Goal: Task Accomplishment & Management: Complete application form

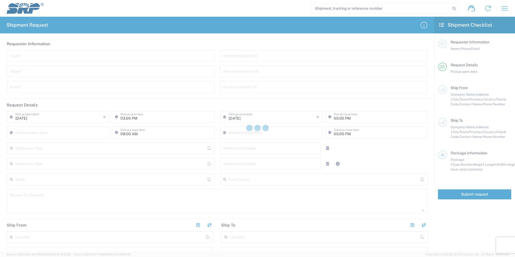
type input "Internal Order"
type input "[GEOGRAPHIC_DATA]"
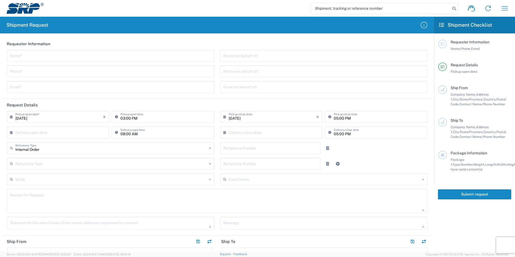
click at [51, 52] on input "text" at bounding box center [110, 55] width 201 height 9
type input "[PERSON_NAME]"
click at [101, 74] on input "tel" at bounding box center [110, 70] width 201 height 9
type input "[PHONE_NUMBER]"
click at [97, 89] on input "text" at bounding box center [110, 86] width 201 height 9
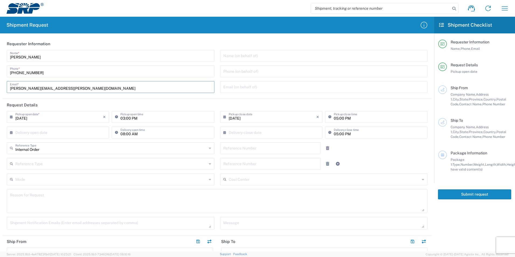
click at [30, 87] on input "[PERSON_NAME][EMAIL_ADDRESS][PERSON_NAME][DOMAIN_NAME]" at bounding box center [110, 86] width 201 height 9
click at [66, 89] on input "[PERSON_NAME][EMAIL_ADDRESS][PERSON_NAME][DOMAIN_NAME]" at bounding box center [110, 86] width 201 height 9
type input "[PERSON_NAME][EMAIL_ADDRESS][PERSON_NAME][DOMAIN_NAME]"
click at [48, 134] on input "text" at bounding box center [59, 131] width 88 height 9
click at [76, 134] on input "text" at bounding box center [59, 131] width 88 height 9
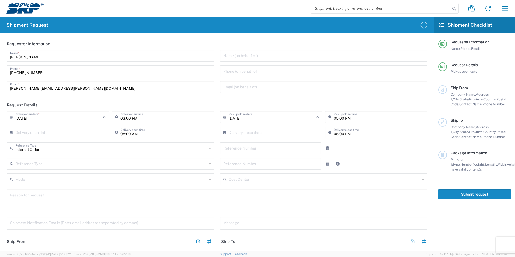
click at [81, 118] on input "[DATE]" at bounding box center [59, 116] width 88 height 9
click at [102, 132] on input "text" at bounding box center [59, 131] width 88 height 9
click at [151, 102] on header "Request Details" at bounding box center [217, 105] width 429 height 12
click at [139, 117] on input "03:00 PM" at bounding box center [165, 116] width 91 height 9
click at [142, 117] on input "03:00 PM" at bounding box center [165, 116] width 91 height 9
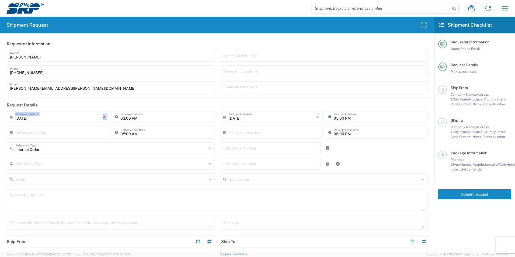
drag, startPoint x: 112, startPoint y: 116, endPoint x: 104, endPoint y: 116, distance: 8.4
click at [104, 116] on div "[DATE] × Pickup open date * Cancel Apply 03:00 PM Pickup open time" at bounding box center [110, 119] width 211 height 16
drag, startPoint x: 104, startPoint y: 116, endPoint x: 120, endPoint y: 118, distance: 16.5
click at [119, 118] on icon at bounding box center [117, 117] width 5 height 9
type input "04:00 PM"
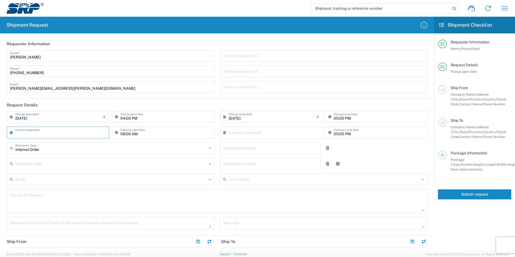
click at [58, 132] on input "text" at bounding box center [59, 131] width 88 height 9
click at [253, 119] on input "[DATE]" at bounding box center [273, 116] width 88 height 9
click at [271, 141] on span "3" at bounding box center [270, 143] width 8 height 8
type input "[DATE]"
type input "04:00 PM"
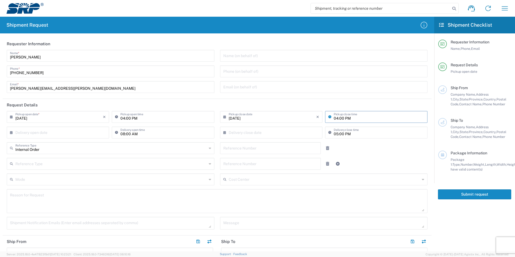
click at [251, 134] on input "text" at bounding box center [273, 131] width 88 height 9
click at [86, 135] on input "text" at bounding box center [59, 131] width 88 height 9
click at [150, 154] on div "Internal Order Reference Type Internal Order Purchase Order RMA Work Order" at bounding box center [110, 150] width 213 height 16
click at [147, 151] on input "text" at bounding box center [111, 147] width 192 height 9
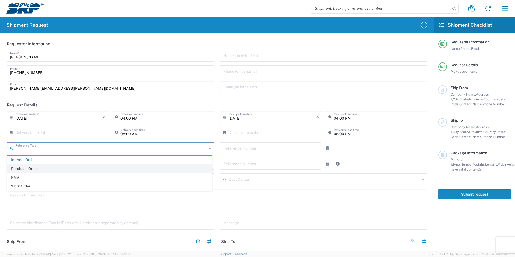
click at [132, 168] on span "Purchase Order" at bounding box center [109, 169] width 205 height 8
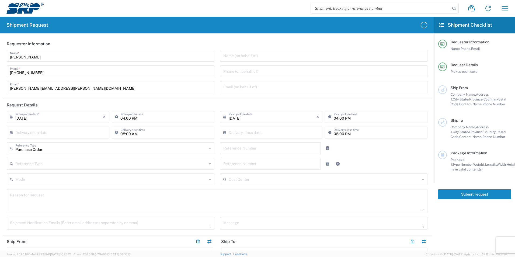
type input "Purchase Order"
click at [161, 150] on input "Purchase Order" at bounding box center [111, 147] width 192 height 9
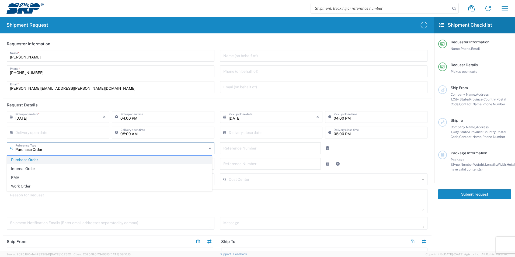
click at [150, 161] on span "Purchase Order" at bounding box center [109, 160] width 205 height 8
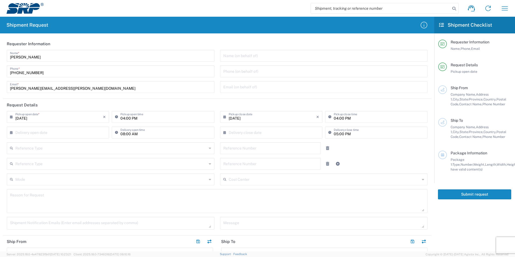
click at [134, 144] on input "text" at bounding box center [111, 147] width 192 height 9
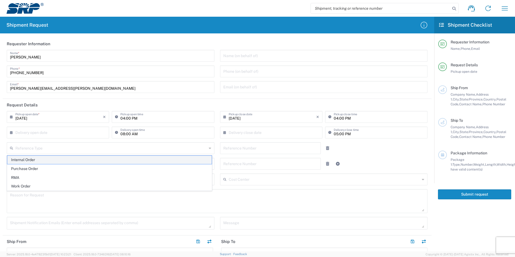
click at [119, 158] on span "Internal Order" at bounding box center [109, 160] width 205 height 8
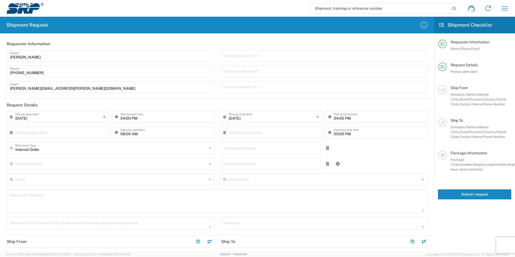
click at [114, 160] on input "text" at bounding box center [111, 163] width 192 height 9
click at [114, 147] on input "Internal Order" at bounding box center [111, 147] width 192 height 9
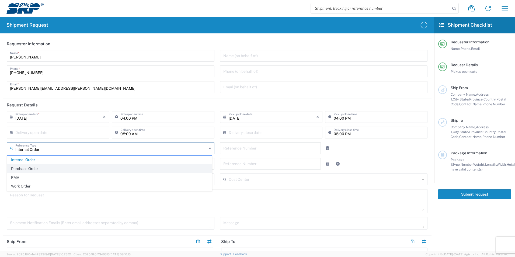
click at [85, 165] on span "Purchase Order" at bounding box center [109, 169] width 205 height 8
type input "Purchase Order"
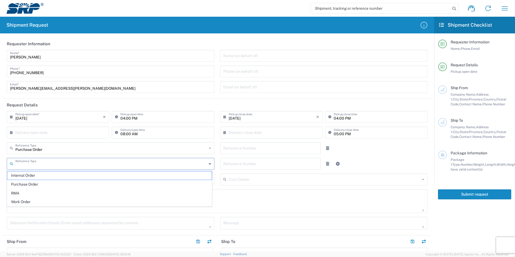
click at [84, 167] on input "text" at bounding box center [111, 163] width 192 height 9
click at [130, 213] on div "Reason for Request" at bounding box center [217, 201] width 421 height 24
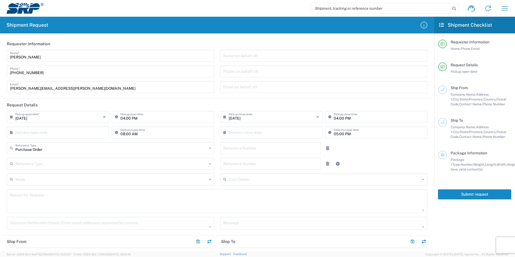
click at [227, 152] on input "text" at bounding box center [270, 147] width 95 height 9
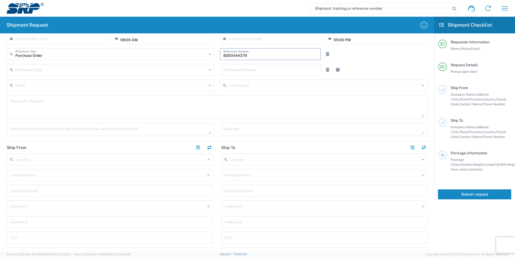
scroll to position [108, 0]
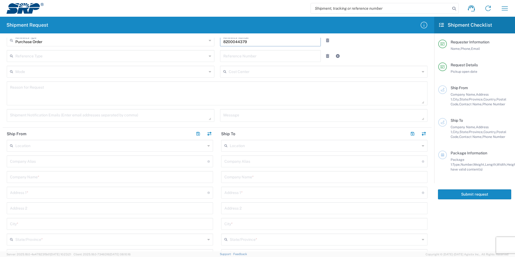
type input "8200044379"
click at [91, 93] on textarea at bounding box center [217, 93] width 415 height 21
click at [119, 87] on textarea "Shipping fuel nozzles to be flow tested by Sulzer" at bounding box center [217, 93] width 415 height 21
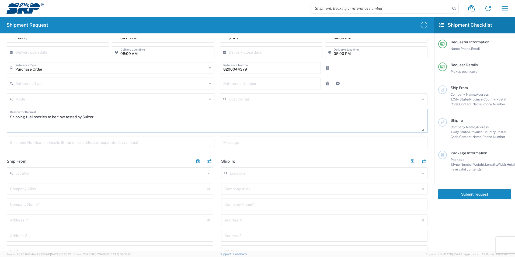
scroll to position [81, 0]
type textarea "Shipping fuel nozzles to be flow tested by Sulzer"
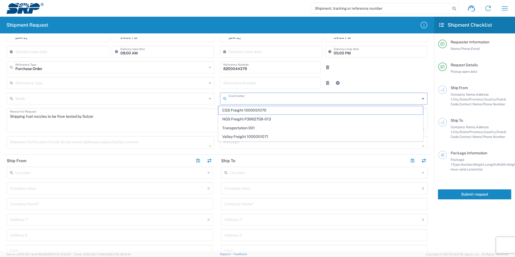
click at [230, 98] on input "text" at bounding box center [325, 98] width 192 height 9
click at [176, 123] on textarea "Shipping fuel nozzles to be flow tested by Sulzer" at bounding box center [217, 120] width 415 height 21
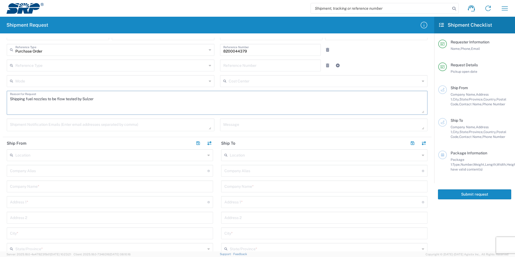
scroll to position [108, 0]
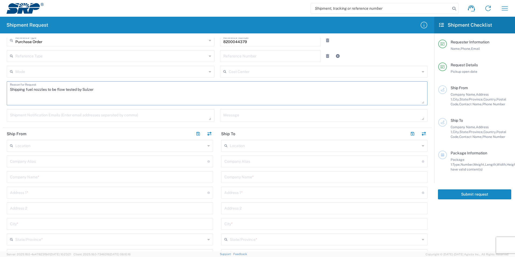
click at [158, 115] on textarea at bounding box center [110, 115] width 201 height 9
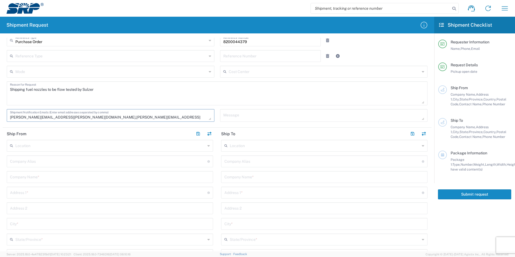
click at [62, 117] on textarea "[PERSON_NAME][EMAIL_ADDRESS][PERSON_NAME][DOMAIN_NAME],[PERSON_NAME][EMAIL_ADDR…" at bounding box center [110, 115] width 201 height 9
click at [108, 119] on textarea "[PERSON_NAME][EMAIL_ADDRESS][PERSON_NAME][DOMAIN_NAME], [PERSON_NAME][EMAIL_ADD…" at bounding box center [110, 115] width 201 height 9
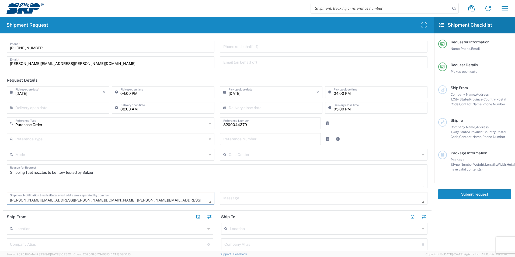
scroll to position [135, 0]
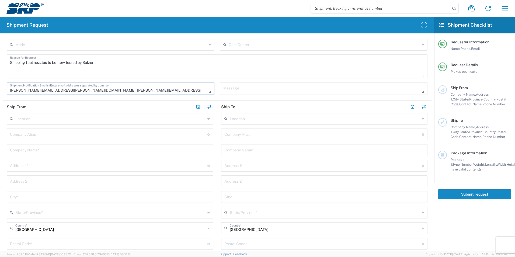
type textarea "[PERSON_NAME][EMAIL_ADDRESS][PERSON_NAME][DOMAIN_NAME], [PERSON_NAME][EMAIL_ADD…"
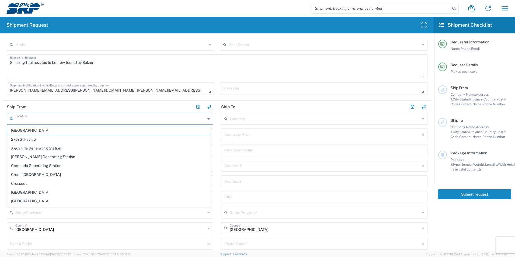
click at [62, 120] on input "text" at bounding box center [110, 118] width 190 height 9
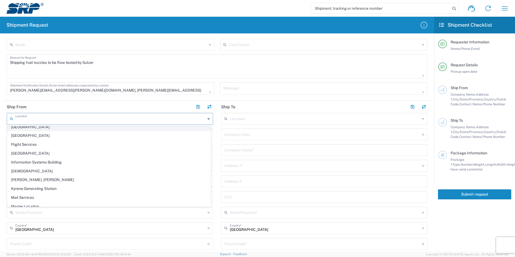
scroll to position [81, 0]
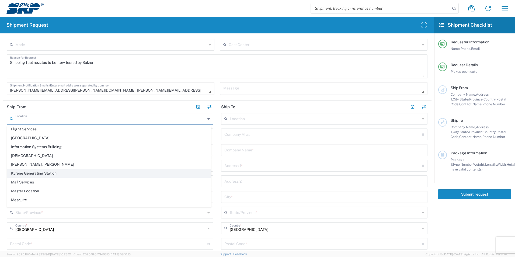
click at [64, 172] on span "Kyrene Generating Station" at bounding box center [109, 173] width 204 height 8
type input "Kyrene Generating Station"
type input "Salt River Project"
type input "[STREET_ADDRESS]"
type input "Tempe"
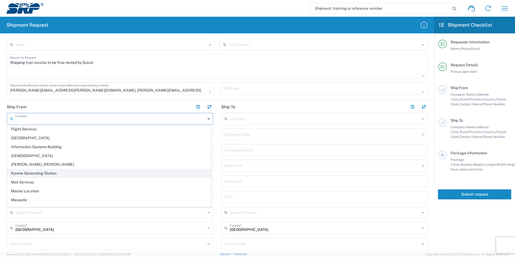
type input "[US_STATE]"
type input "85283"
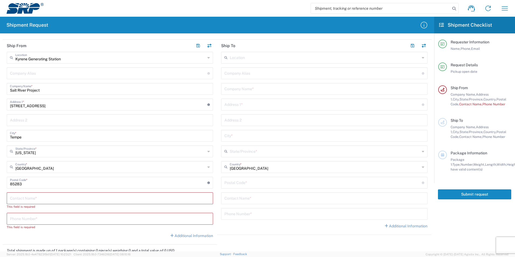
scroll to position [216, 0]
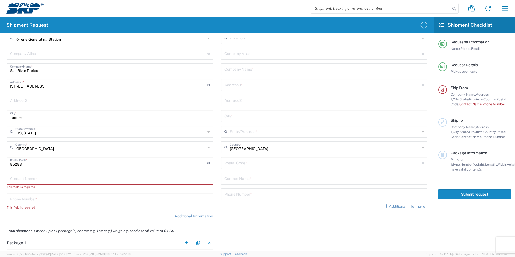
click at [44, 183] on div "Contact Name *" at bounding box center [110, 179] width 206 height 12
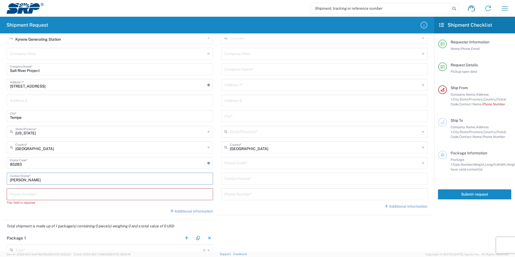
type input "[PERSON_NAME]"
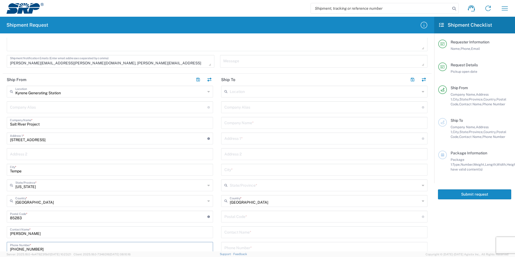
scroll to position [162, 0]
type input "[PHONE_NUMBER]"
click at [251, 89] on input "text" at bounding box center [325, 91] width 190 height 9
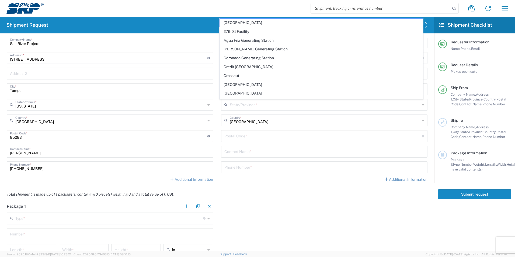
click at [437, 220] on agx-form-checklist "Shipment Checklist Requester Information Name, Phone, Email Request Details Pic…" at bounding box center [474, 134] width 81 height 235
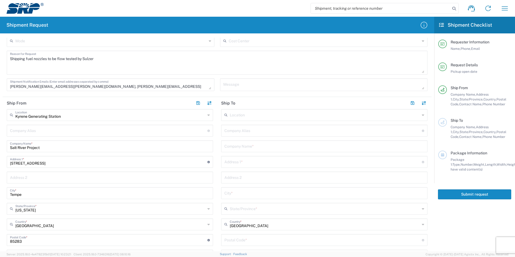
scroll to position [135, 0]
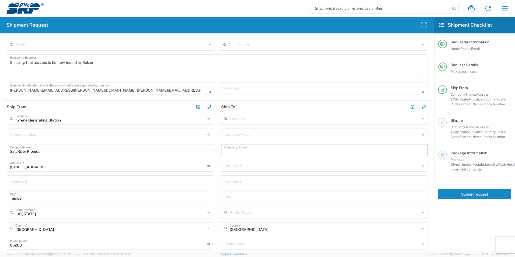
click at [251, 148] on input "text" at bounding box center [325, 149] width 200 height 9
type input "Sulzer Turbo Services Houston Inc"
click at [260, 165] on input "text" at bounding box center [324, 165] width 198 height 9
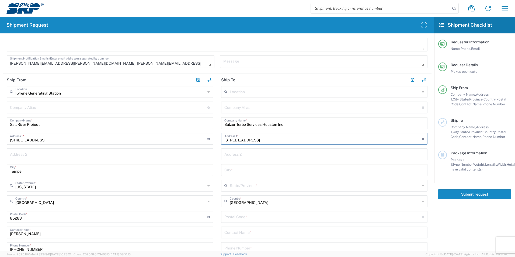
scroll to position [189, 0]
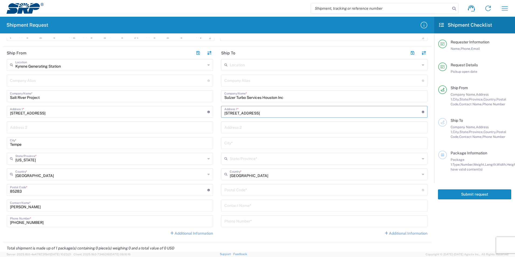
type input "[STREET_ADDRESS]"
click at [264, 145] on input "text" at bounding box center [325, 142] width 200 height 9
type input "La Porte"
click at [256, 155] on input "text" at bounding box center [325, 158] width 190 height 9
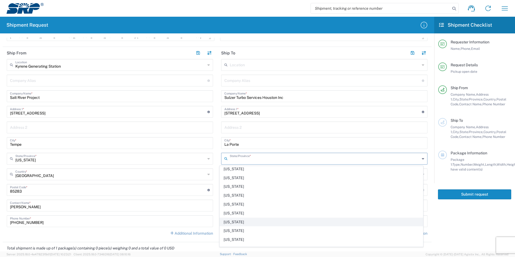
scroll to position [387, 0]
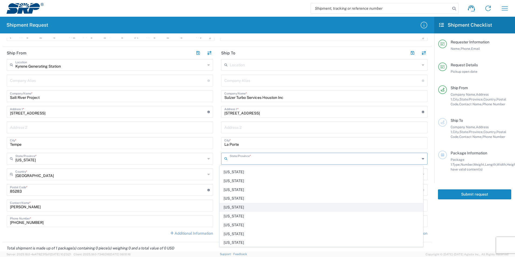
click at [264, 206] on span "[US_STATE]" at bounding box center [322, 207] width 204 height 8
type input "[US_STATE]"
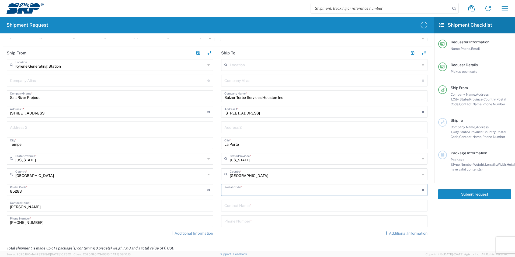
click at [275, 191] on input "undefined" at bounding box center [324, 189] width 198 height 9
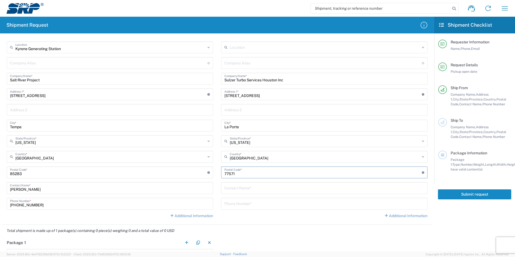
scroll to position [216, 0]
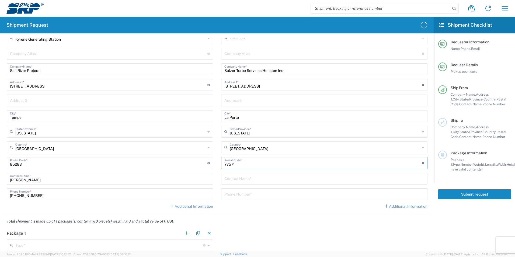
type input "77571"
click at [247, 182] on input "text" at bounding box center [325, 178] width 200 height 9
type input "[PERSON_NAME]"
click at [255, 196] on input "tel" at bounding box center [325, 193] width 200 height 9
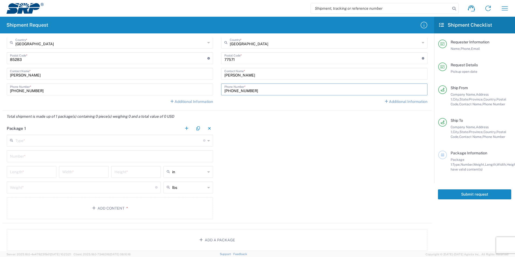
scroll to position [350, 0]
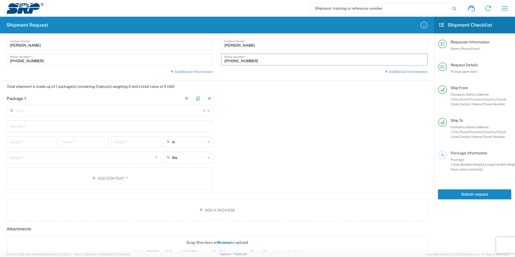
type input "[PHONE_NUMBER]"
click at [122, 105] on div "Type * Material used to package goods" at bounding box center [110, 111] width 206 height 12
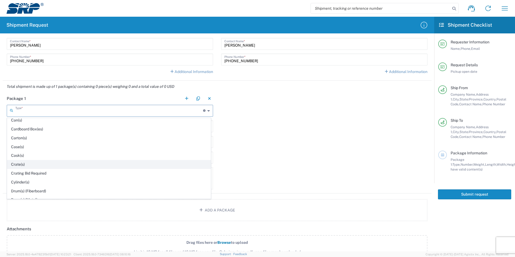
scroll to position [81, 0]
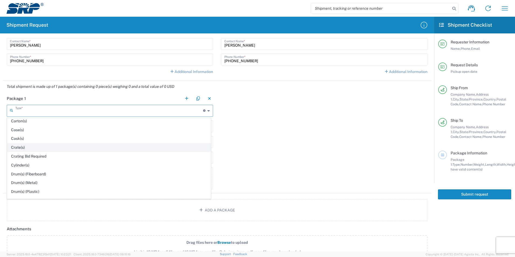
click at [50, 149] on span "Crate(s)" at bounding box center [109, 147] width 204 height 8
type input "Crate(s)"
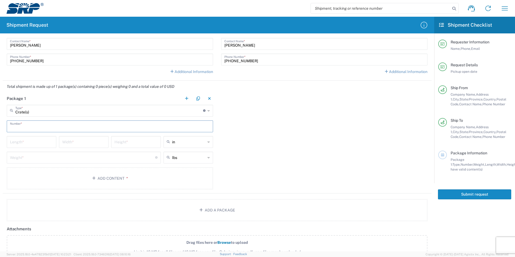
click at [56, 128] on input "text" at bounding box center [110, 125] width 200 height 9
type input "2"
click at [36, 144] on input "number" at bounding box center [31, 141] width 43 height 9
click at [37, 145] on input "number" at bounding box center [31, 141] width 43 height 9
type input "6"
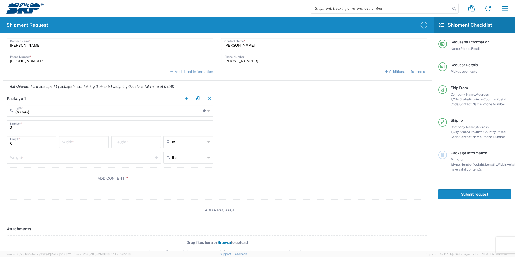
click at [73, 143] on input "number" at bounding box center [83, 141] width 43 height 9
type input "3"
click at [40, 142] on input "6" at bounding box center [31, 141] width 43 height 9
click at [82, 144] on input "3" at bounding box center [83, 141] width 43 height 9
click at [187, 143] on input "in" at bounding box center [188, 142] width 33 height 9
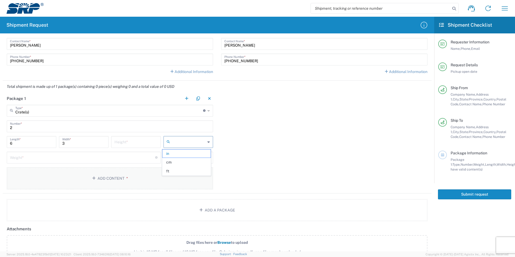
click at [181, 172] on span "ft" at bounding box center [187, 171] width 48 height 8
type input "0.5"
type input "0.25"
type input "ft"
drag, startPoint x: 27, startPoint y: 144, endPoint x: -1, endPoint y: 143, distance: 28.0
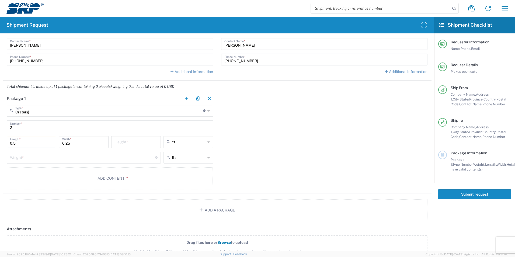
click at [0, 143] on html "Shipment request Shipment tracking Internal delivery Transit update My profile …" at bounding box center [257, 128] width 515 height 257
type input "6"
drag, startPoint x: 72, startPoint y: 140, endPoint x: 51, endPoint y: 142, distance: 20.5
click at [51, 142] on div "6 Length * 0.25 Width * Height * ft in cm ft" at bounding box center [109, 144] width 209 height 16
type input "3"
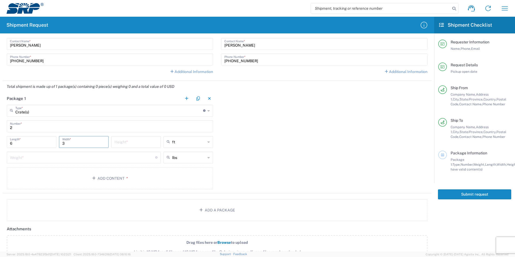
click at [118, 140] on input "number" at bounding box center [136, 141] width 43 height 9
type input "3"
click at [103, 155] on input "number" at bounding box center [82, 157] width 145 height 9
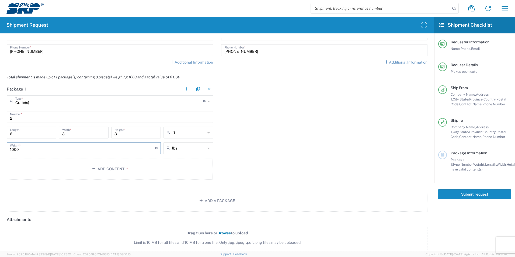
scroll to position [350, 0]
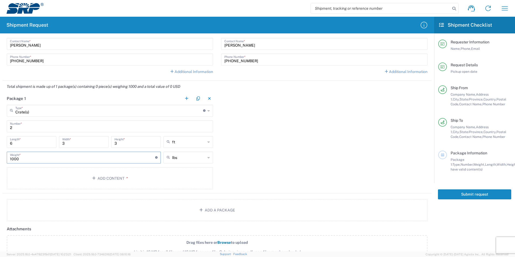
type input "1000"
click at [88, 110] on input "Crate(s)" at bounding box center [109, 110] width 188 height 9
type input "Crate(s)"
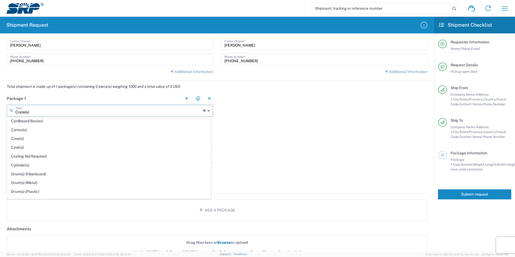
scroll to position [0, 0]
click at [251, 124] on div "Package 1 Crate(s) Type * Material used to package goods Crate(s) Bale(s) Baske…" at bounding box center [217, 143] width 429 height 101
click at [180, 114] on input "text" at bounding box center [109, 110] width 188 height 9
click at [232, 141] on div "Package 1 Type * Material used to package goods Crate(s) Bale(s) Basket(s) Bolt…" at bounding box center [217, 143] width 429 height 101
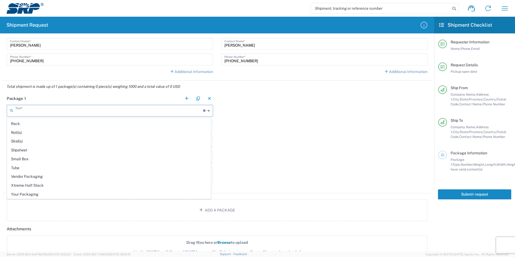
type input "Crate(s)"
drag, startPoint x: 227, startPoint y: 144, endPoint x: 251, endPoint y: 183, distance: 45.6
click at [252, 183] on div "Package 1 Crate(s) Type * Material used to package goods Crate(s) Bale(s) Baske…" at bounding box center [217, 143] width 429 height 101
click at [201, 112] on input "text" at bounding box center [109, 110] width 188 height 9
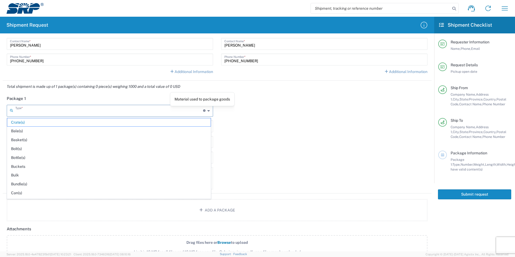
click at [203, 110] on icon at bounding box center [204, 110] width 2 height 2
click at [191, 112] on input "text" at bounding box center [109, 110] width 188 height 9
click at [238, 112] on div "Package 1 Type * Material used to package goods Crate(s) Bale(s) Basket(s) Bolt…" at bounding box center [217, 143] width 429 height 101
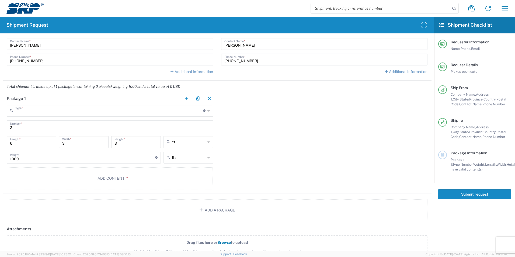
type input "Crate(s)"
click at [129, 130] on input "2" at bounding box center [110, 125] width 200 height 9
click at [50, 127] on input "2" at bounding box center [110, 125] width 200 height 9
drag, startPoint x: 25, startPoint y: 128, endPoint x: -12, endPoint y: 127, distance: 37.2
click at [0, 127] on html "Shipment request Shipment tracking Internal delivery Transit update My profile …" at bounding box center [257, 128] width 515 height 257
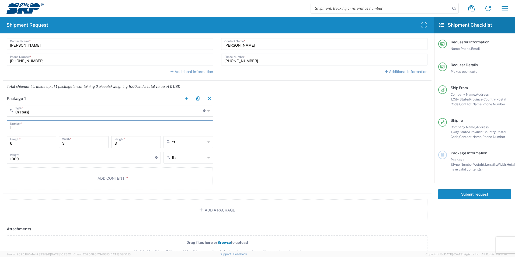
type input "1"
click at [123, 137] on input "3" at bounding box center [136, 141] width 43 height 9
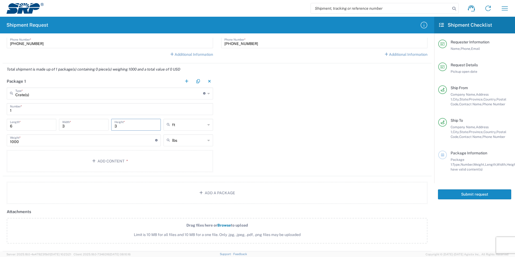
scroll to position [338, 0]
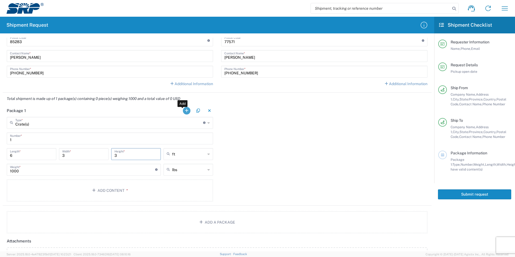
click at [184, 111] on button "button" at bounding box center [187, 111] width 8 height 8
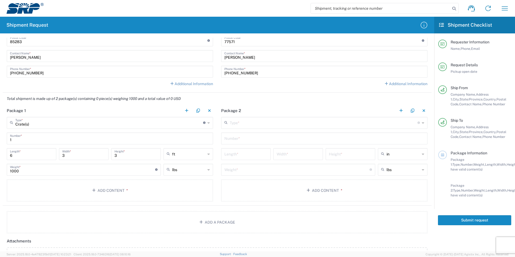
click at [47, 140] on input "1" at bounding box center [110, 137] width 200 height 9
click at [70, 142] on input "1" at bounding box center [110, 137] width 200 height 9
click at [18, 136] on input "1" at bounding box center [110, 137] width 200 height 9
drag, startPoint x: 18, startPoint y: 136, endPoint x: 141, endPoint y: 135, distance: 122.9
click at [141, 135] on input "1" at bounding box center [110, 137] width 200 height 9
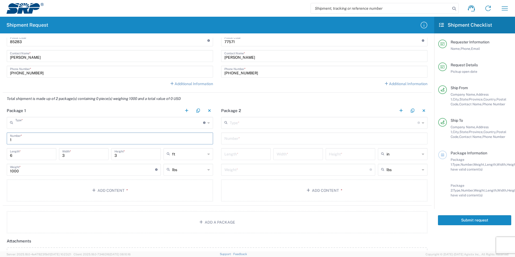
click at [112, 118] on input "text" at bounding box center [109, 122] width 188 height 9
click at [3, 127] on main "Type * Material used to package goods Crate(s) Bale(s) Basket(s) Bolt(s) Bottle…" at bounding box center [110, 160] width 215 height 87
type input "Crate(s)"
click at [43, 142] on input "1" at bounding box center [110, 137] width 200 height 9
click at [43, 143] on input "1" at bounding box center [110, 137] width 200 height 9
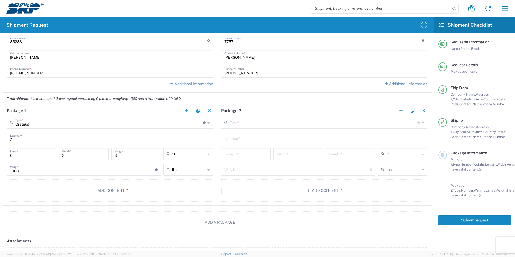
click at [53, 140] on input "2" at bounding box center [110, 137] width 200 height 9
type input "2"
click at [24, 152] on input "6" at bounding box center [31, 153] width 43 height 9
drag, startPoint x: 41, startPoint y: 136, endPoint x: 44, endPoint y: 136, distance: 3.5
click at [41, 136] on input "2" at bounding box center [110, 137] width 200 height 9
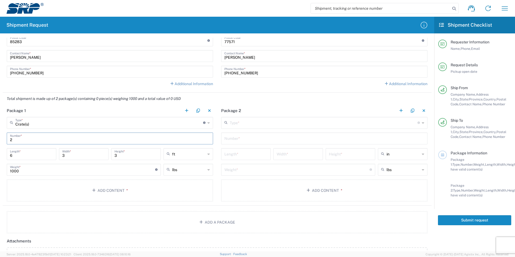
click at [236, 123] on input "text" at bounding box center [324, 122] width 188 height 9
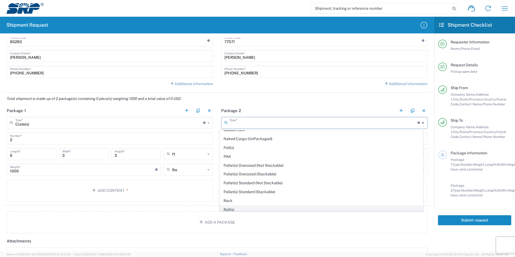
scroll to position [189, 0]
click at [261, 186] on span "Pallet(s) Standard (Not Stackable)" at bounding box center [322, 184] width 204 height 8
type input "Pallet(s) Standard (Not Stackable)"
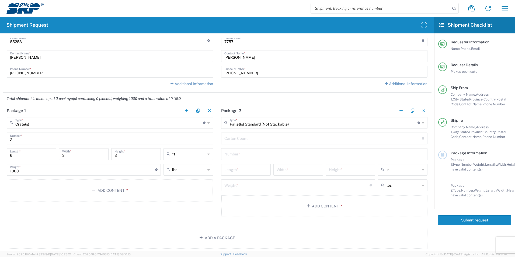
click at [276, 138] on input "number" at bounding box center [324, 137] width 198 height 9
type input "1"
click at [246, 154] on input "text" at bounding box center [325, 153] width 200 height 9
click at [242, 144] on div "1 Carton Count Number of boxes on the pallet" at bounding box center [324, 139] width 206 height 12
click at [243, 141] on input "1" at bounding box center [324, 137] width 198 height 9
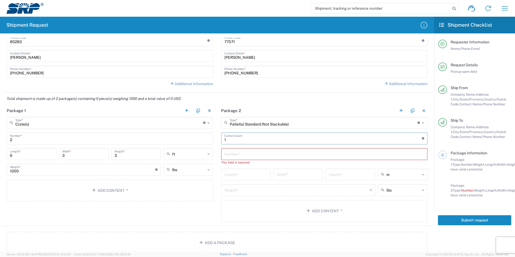
click at [243, 155] on input "text" at bounding box center [325, 153] width 200 height 9
type input "1"
click at [234, 171] on input "number" at bounding box center [246, 169] width 43 height 9
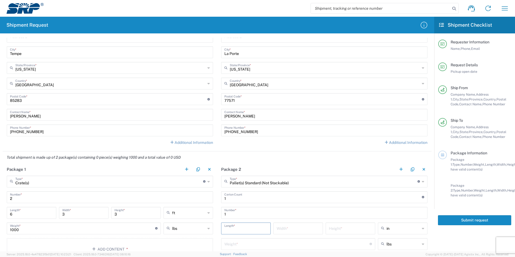
scroll to position [323, 0]
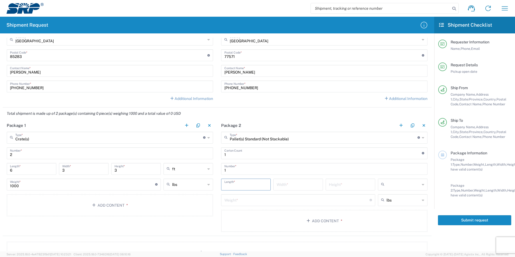
click at [387, 185] on input "text" at bounding box center [403, 184] width 33 height 9
click at [386, 213] on span "ft" at bounding box center [399, 214] width 48 height 8
type input "ft"
click at [239, 187] on input "number" at bounding box center [246, 184] width 43 height 9
type input "3"
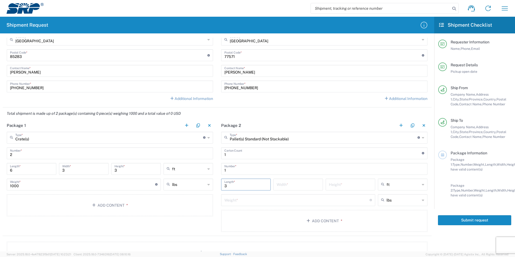
click at [280, 183] on input "number" at bounding box center [298, 184] width 43 height 9
type input "3"
click at [343, 186] on input "number" at bounding box center [350, 184] width 43 height 9
type input "3"
click at [279, 204] on input "number" at bounding box center [297, 199] width 145 height 9
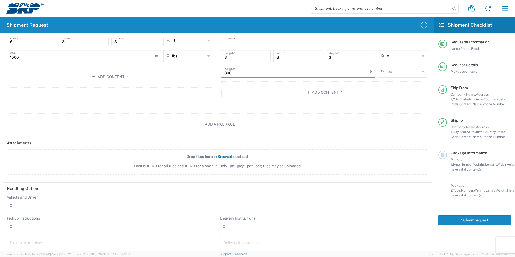
scroll to position [462, 0]
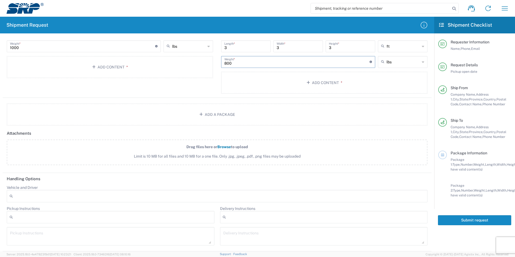
type input "800"
click at [254, 219] on div at bounding box center [324, 217] width 208 height 12
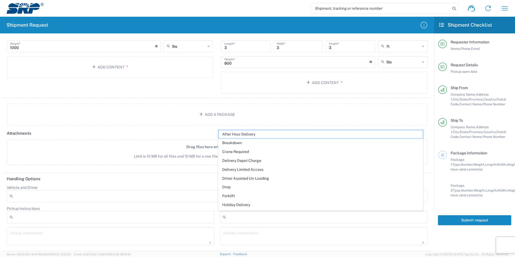
click at [190, 165] on div "Drag files here or Browse to upload Limit is 10 MB for all files and 10 MB for …" at bounding box center [217, 155] width 427 height 31
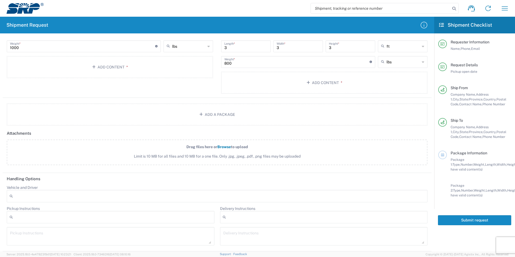
click at [134, 222] on div at bounding box center [111, 217] width 208 height 12
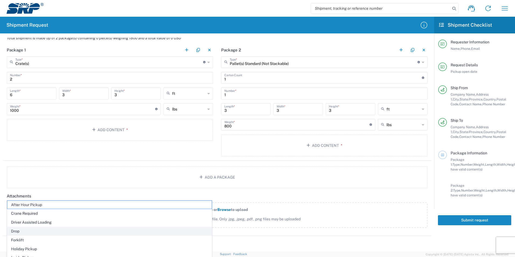
scroll to position [408, 0]
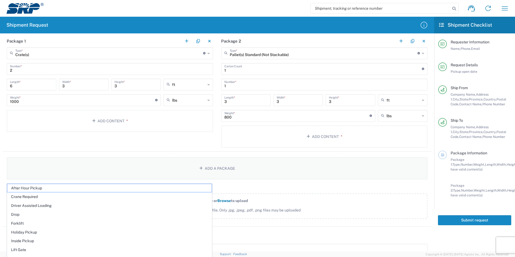
click at [172, 163] on button "Add a Package" at bounding box center [217, 168] width 421 height 22
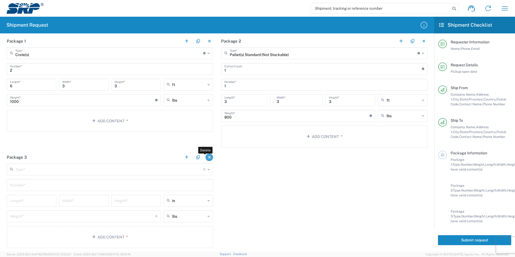
click at [206, 156] on button "button" at bounding box center [210, 158] width 8 height 8
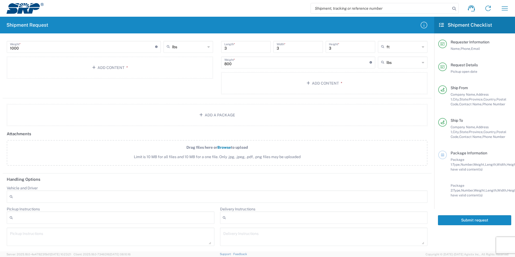
scroll to position [462, 0]
click at [110, 195] on div at bounding box center [217, 196] width 421 height 12
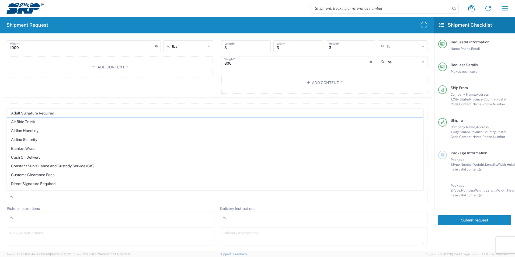
click at [109, 197] on div at bounding box center [217, 196] width 421 height 12
click at [428, 220] on form "Requester Information [PERSON_NAME] Name * [PHONE_NUMBER] Phone * [PERSON_NAME]…" at bounding box center [217, 145] width 434 height 214
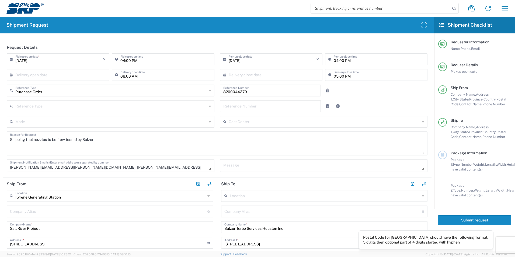
scroll to position [0, 0]
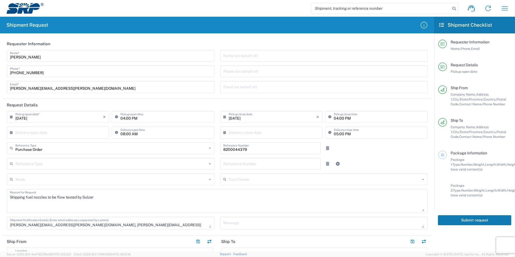
click at [467, 223] on button "Submit request" at bounding box center [474, 220] width 73 height 10
click at [444, 151] on div at bounding box center [443, 155] width 9 height 9
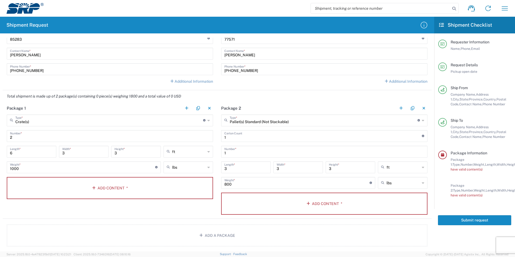
scroll to position [350, 0]
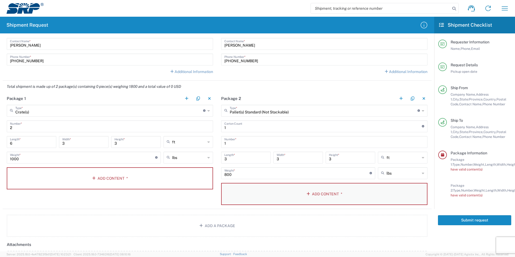
click at [316, 198] on button "Add Content *" at bounding box center [324, 194] width 206 height 22
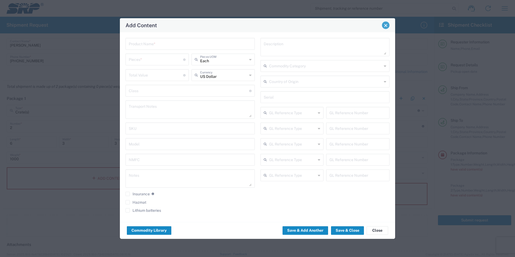
click at [385, 24] on span "Close" at bounding box center [386, 25] width 4 height 4
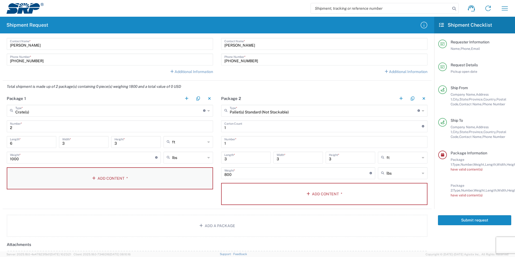
click at [86, 178] on button "Add Content *" at bounding box center [110, 178] width 206 height 22
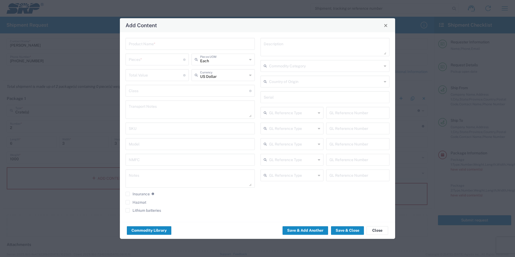
click at [199, 47] on input "text" at bounding box center [190, 43] width 123 height 9
click at [186, 48] on input "text" at bounding box center [190, 43] width 123 height 9
type input "Fuel Nozzles"
click at [144, 61] on input "number" at bounding box center [156, 58] width 54 height 9
type input "20"
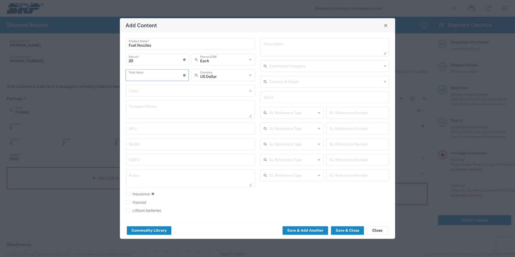
click at [154, 75] on input "number" at bounding box center [156, 74] width 54 height 9
drag, startPoint x: 168, startPoint y: 76, endPoint x: 116, endPoint y: 74, distance: 52.1
click at [117, 74] on div "Add Content Fuel Nozzles Product Name * 20 Pieces * Number of pieces inside all…" at bounding box center [257, 128] width 515 height 257
click at [132, 76] on input "11000" at bounding box center [156, 74] width 54 height 9
click at [142, 76] on input "11000" at bounding box center [156, 74] width 54 height 9
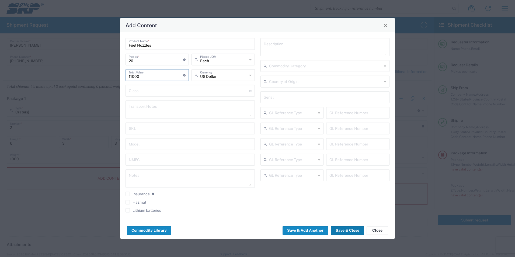
type input "11000"
click at [346, 232] on button "Save & Close" at bounding box center [347, 230] width 33 height 9
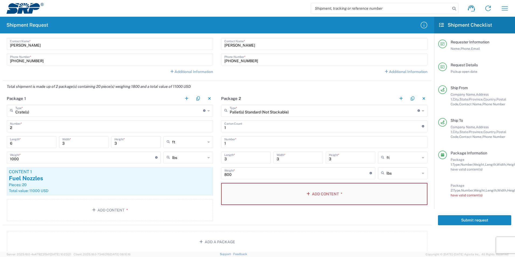
click at [259, 194] on button "Add Content *" at bounding box center [324, 194] width 206 height 22
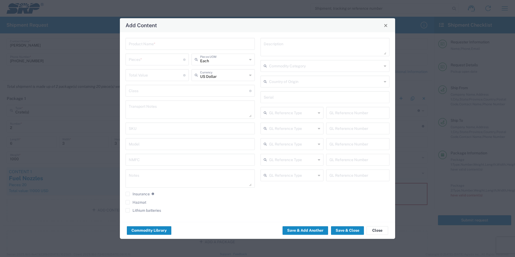
click at [167, 58] on input "number" at bounding box center [156, 58] width 54 height 9
type input "9"
click at [159, 72] on input "number" at bounding box center [156, 74] width 54 height 9
type input "11000"
click at [337, 229] on button "Save & Close" at bounding box center [347, 230] width 33 height 9
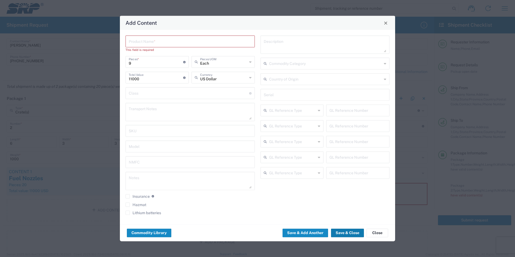
click at [338, 230] on button "Save & Close" at bounding box center [347, 233] width 33 height 9
click at [143, 42] on input "text" at bounding box center [190, 40] width 123 height 9
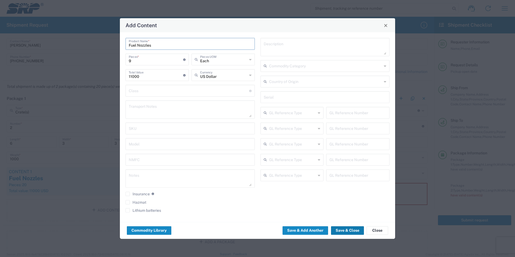
type input "Fuel Nozzles"
click at [344, 229] on button "Save & Close" at bounding box center [347, 230] width 33 height 9
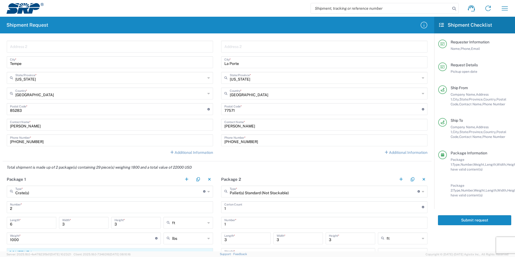
scroll to position [404, 0]
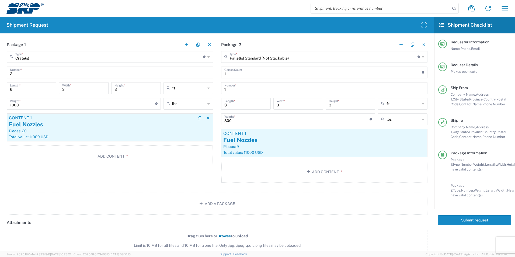
click at [142, 134] on article "Content 1 Fuel Nozzles Pieces: 20 Total value: 11000 USD" at bounding box center [110, 127] width 206 height 28
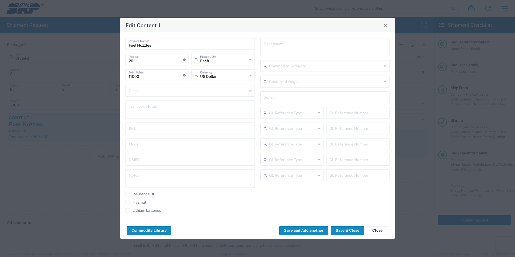
drag, startPoint x: 146, startPoint y: 77, endPoint x: 115, endPoint y: 77, distance: 30.7
click at [115, 77] on div "Edit Content 1 Fuel Nozzles Product Name * 20 Pieces * Number of pieces inside …" at bounding box center [257, 128] width 515 height 257
type input "6000"
click at [348, 230] on button "Save & Close" at bounding box center [347, 230] width 33 height 9
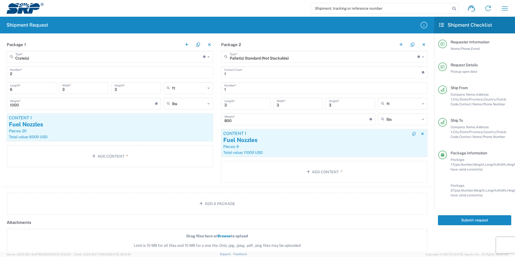
click at [321, 151] on div "Total value: 11000 USD" at bounding box center [324, 152] width 202 height 5
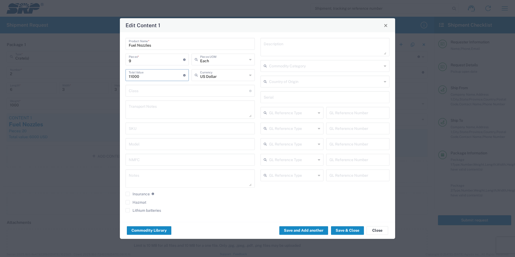
drag, startPoint x: 170, startPoint y: 76, endPoint x: 99, endPoint y: 75, distance: 71.2
click at [99, 75] on div "Edit Content 1 Fuel Nozzles Product Name * 9 Pieces * Number of pieces inside a…" at bounding box center [257, 128] width 515 height 257
type input "6000"
click at [344, 226] on button "Save & Close" at bounding box center [347, 230] width 33 height 9
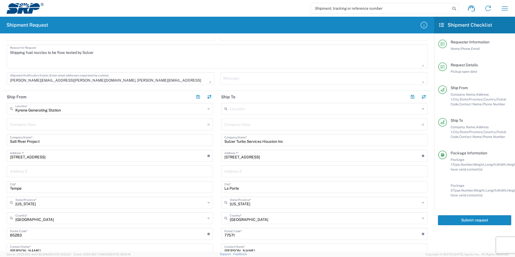
scroll to position [162, 0]
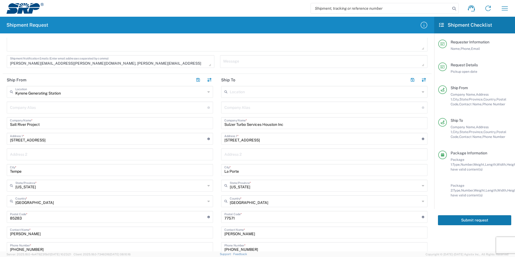
click at [484, 221] on button "Submit request" at bounding box center [474, 220] width 73 height 10
